Goal: Task Accomplishment & Management: Use online tool/utility

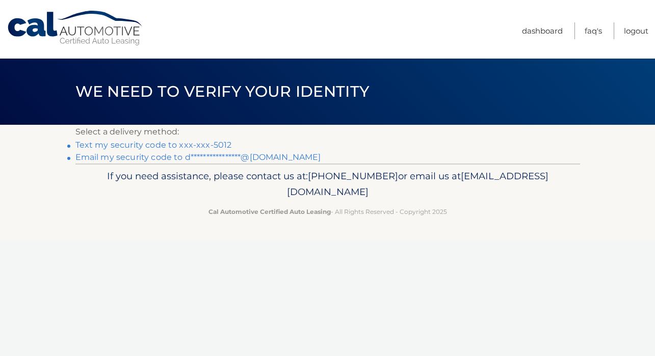
click at [173, 146] on link "Text my security code to xxx-xxx-5012" at bounding box center [153, 145] width 156 height 10
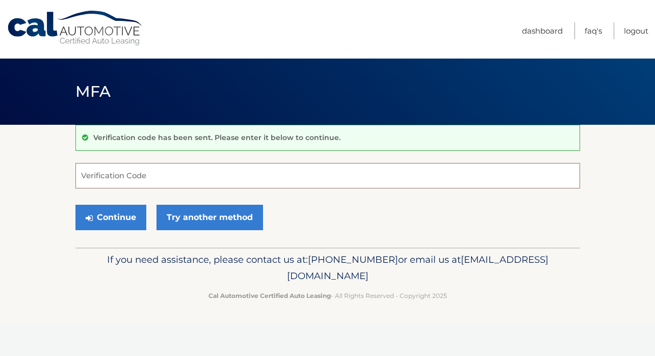
click at [123, 182] on input "Verification Code" at bounding box center [327, 175] width 505 height 25
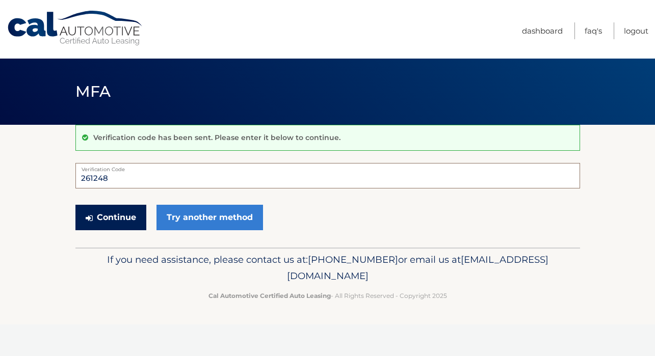
type input "261248"
click at [99, 225] on button "Continue" at bounding box center [110, 217] width 71 height 25
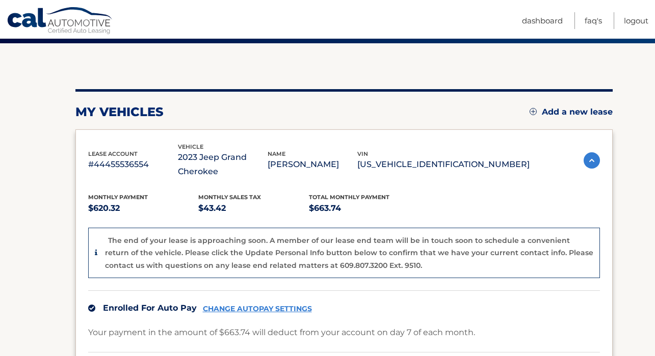
scroll to position [81, 0]
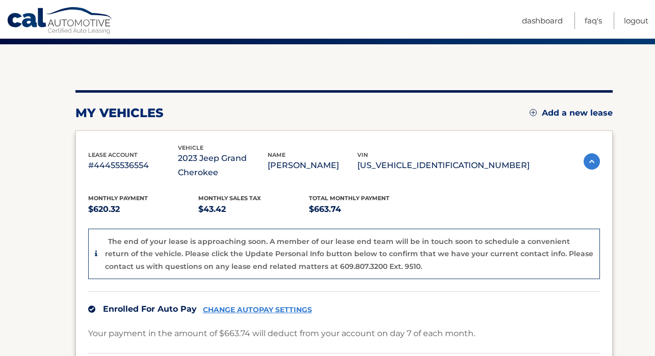
click at [587, 165] on img at bounding box center [592, 161] width 16 height 16
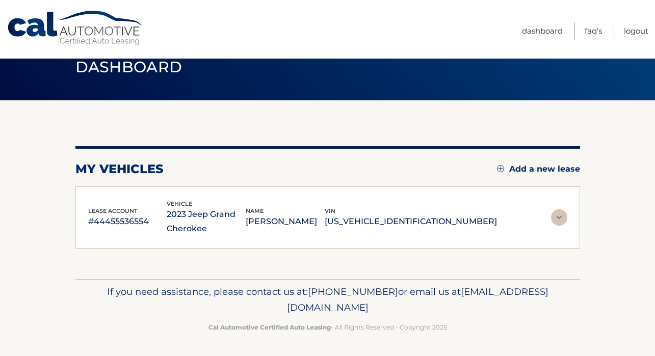
click at [558, 218] on img at bounding box center [559, 218] width 16 height 16
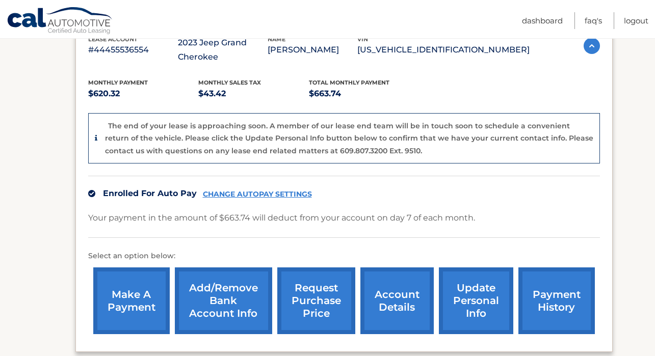
scroll to position [196, 0]
click at [321, 304] on link "request purchase price" at bounding box center [316, 301] width 78 height 67
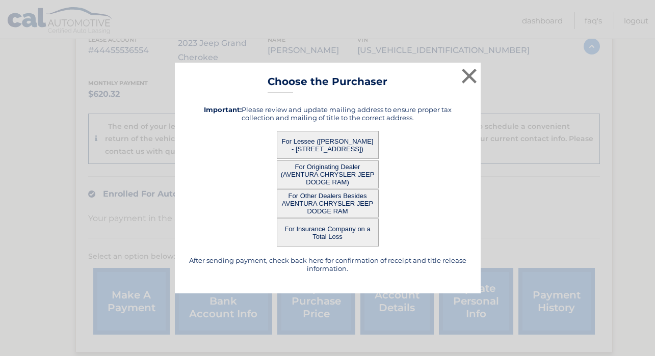
click at [344, 203] on button "For Other Dealers Besides AVENTURA CHRYSLER JEEP DODGE RAM" at bounding box center [328, 204] width 102 height 28
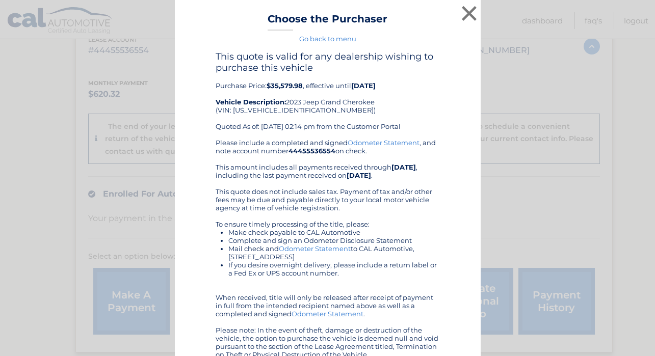
scroll to position [1, 0]
